Goal: Find specific page/section: Find specific page/section

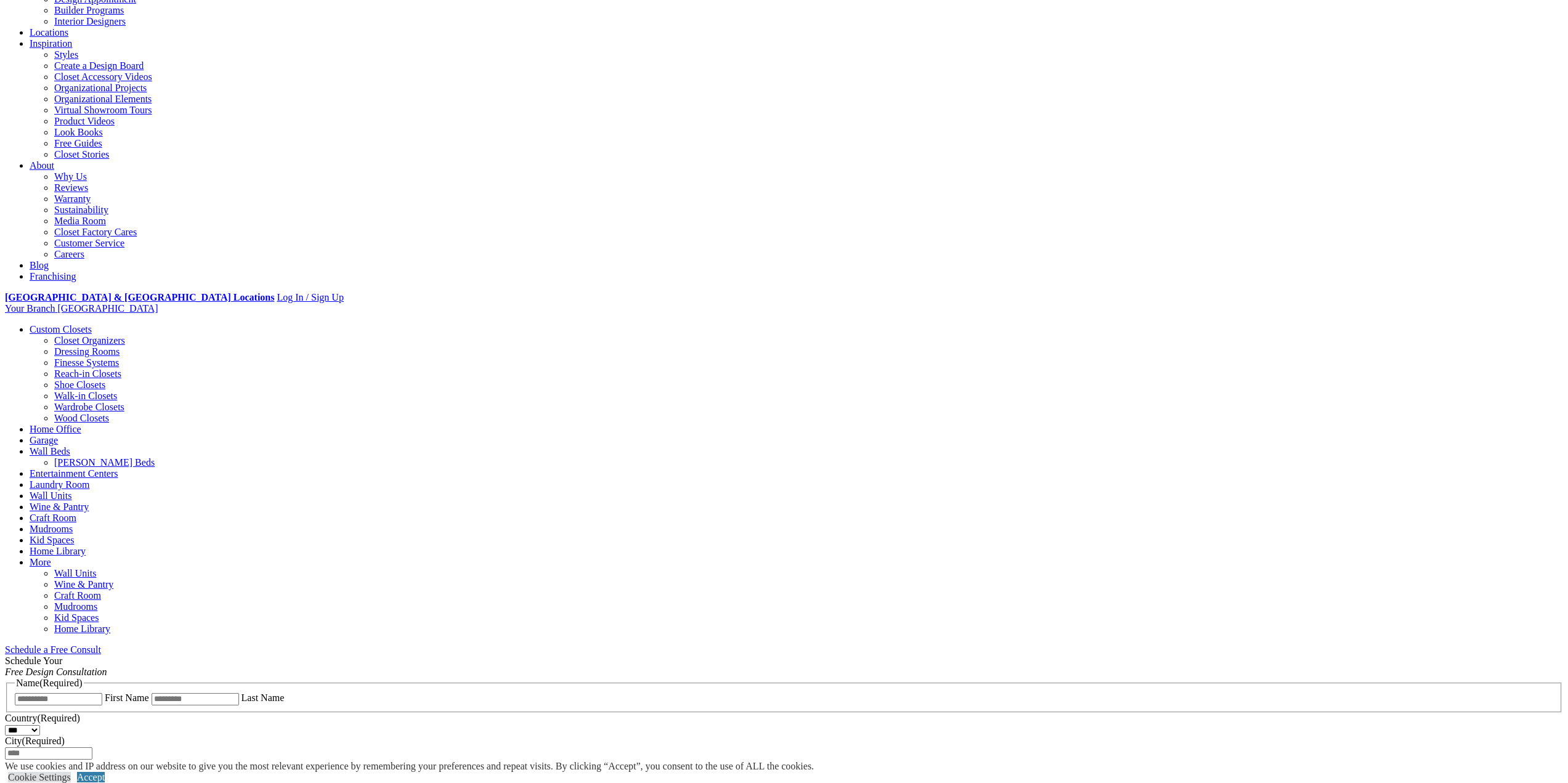
scroll to position [247, 0]
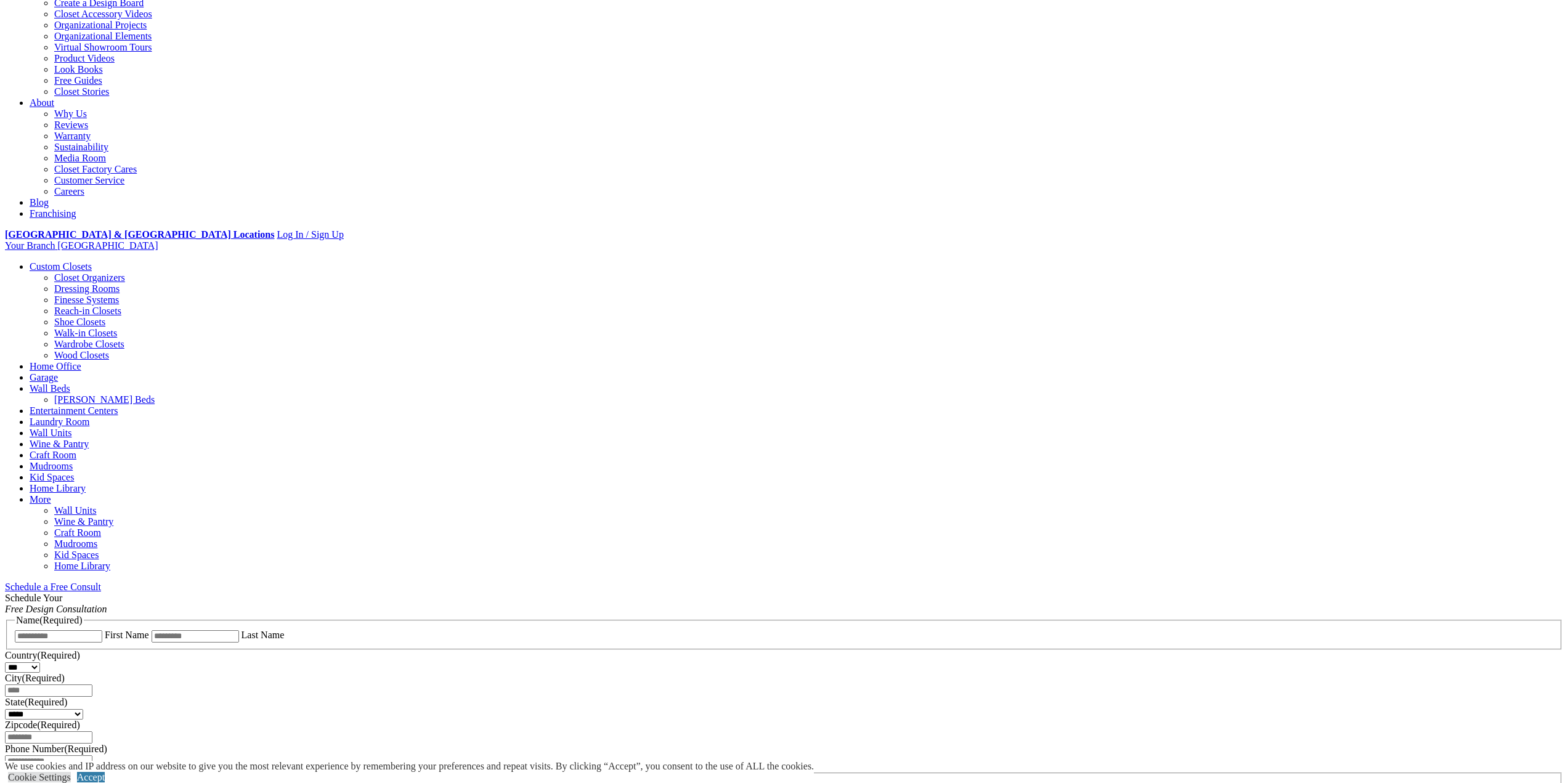
click at [71, 428] on link "Wall Units" at bounding box center [50, 433] width 41 height 11
click at [70, 384] on link "Wall Beds" at bounding box center [50, 389] width 40 height 11
click at [154, 394] on link "[PERSON_NAME] Beds" at bounding box center [104, 399] width 100 height 11
